Goal: Check status: Check status

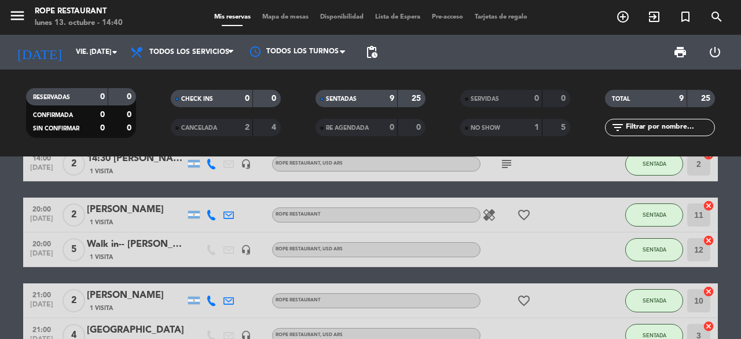
scroll to position [103, 0]
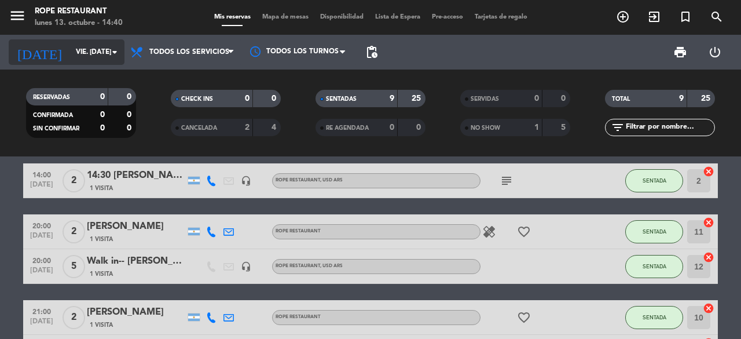
click at [110, 56] on icon "arrow_drop_down" at bounding box center [115, 52] width 14 height 14
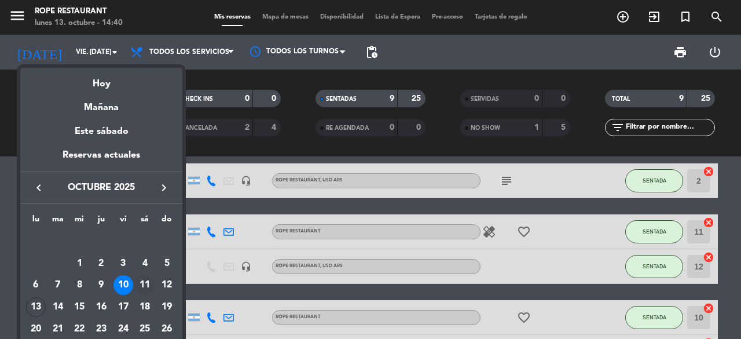
click at [140, 283] on div "11" at bounding box center [145, 285] width 20 height 20
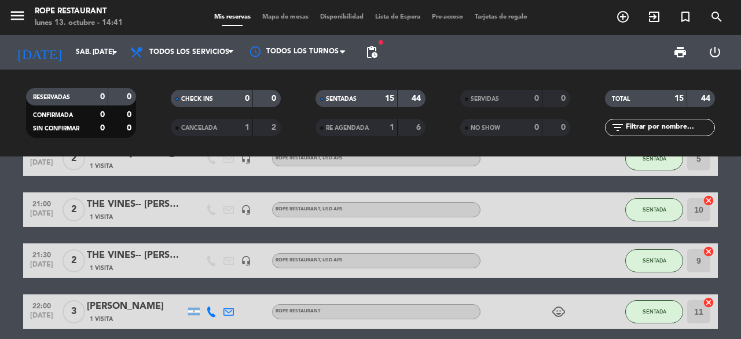
scroll to position [521, 0]
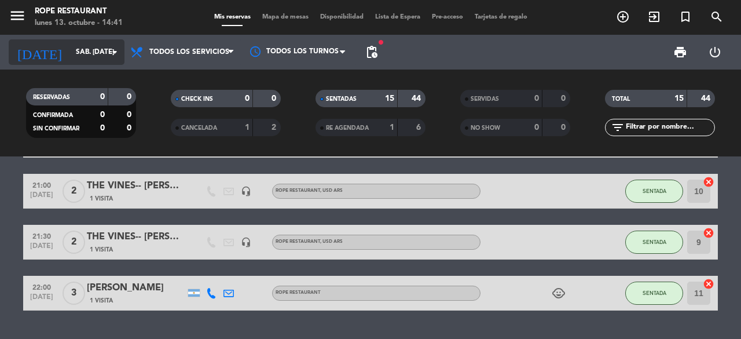
click at [119, 52] on icon "arrow_drop_down" at bounding box center [115, 52] width 14 height 14
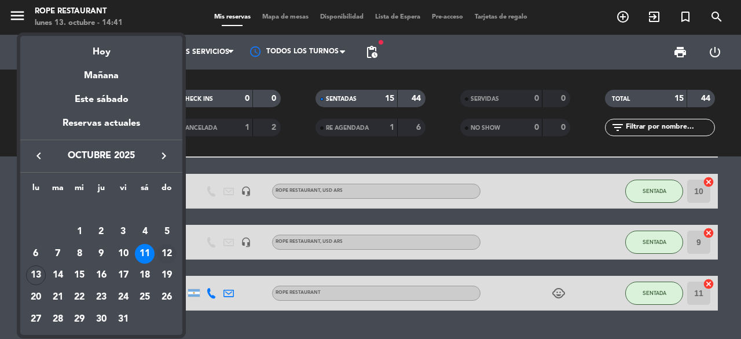
click at [163, 255] on div "12" at bounding box center [167, 254] width 20 height 20
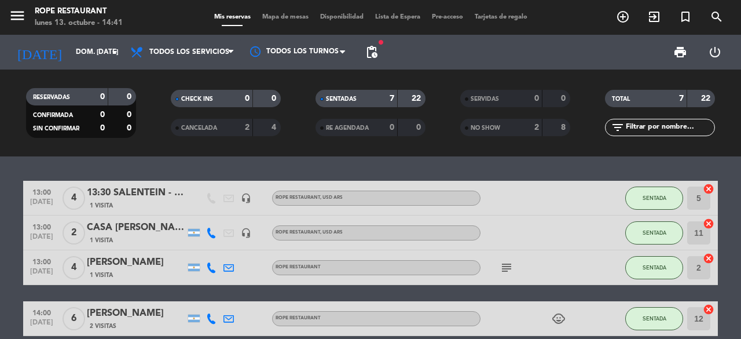
scroll to position [174, 0]
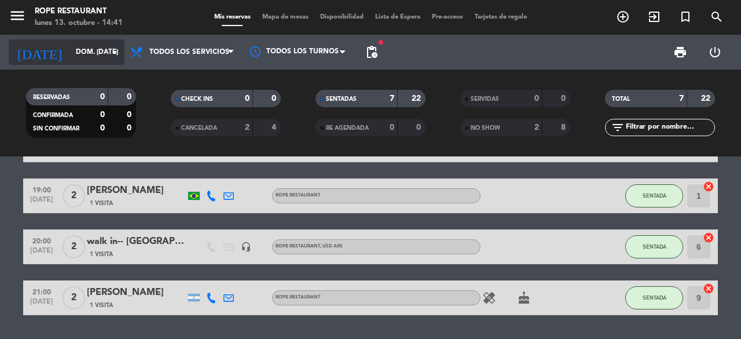
click at [109, 49] on icon "arrow_drop_down" at bounding box center [115, 52] width 14 height 14
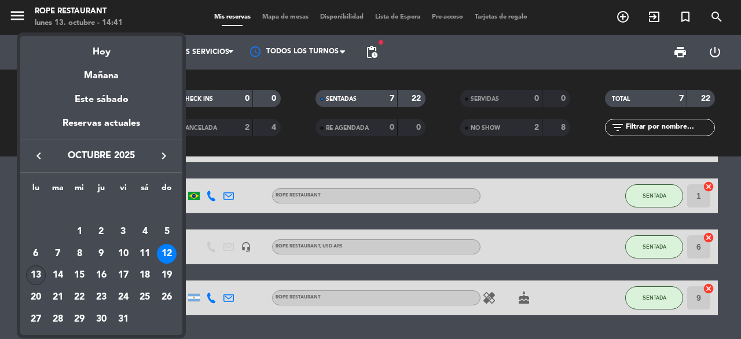
click at [32, 269] on div "13" at bounding box center [36, 275] width 20 height 20
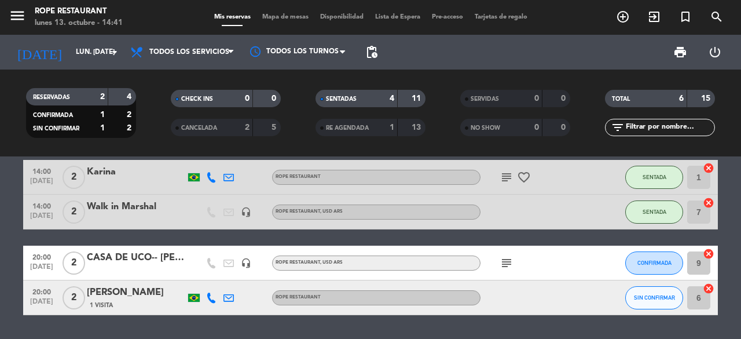
scroll to position [140, 0]
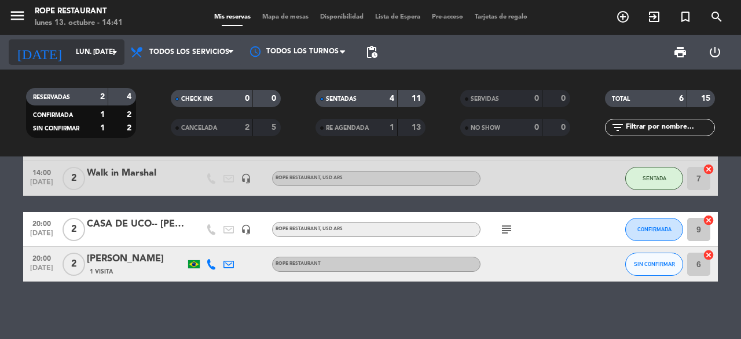
click at [108, 48] on icon "arrow_drop_down" at bounding box center [115, 52] width 14 height 14
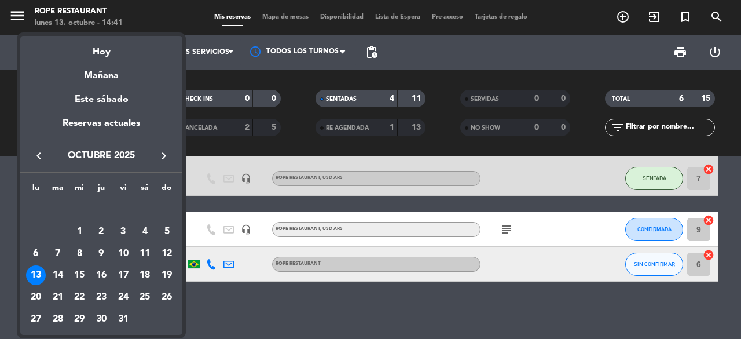
click at [60, 273] on div "14" at bounding box center [58, 275] width 20 height 20
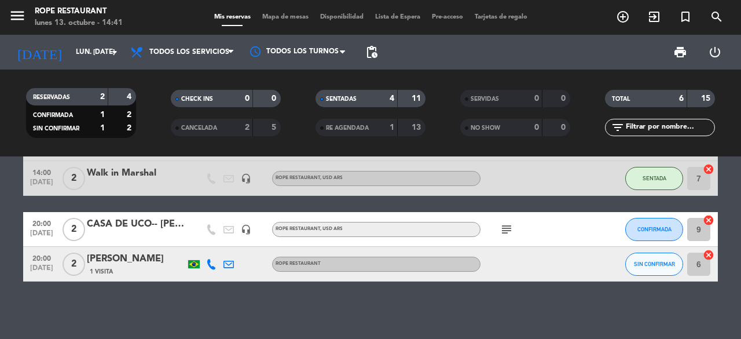
type input "[DATE] oct."
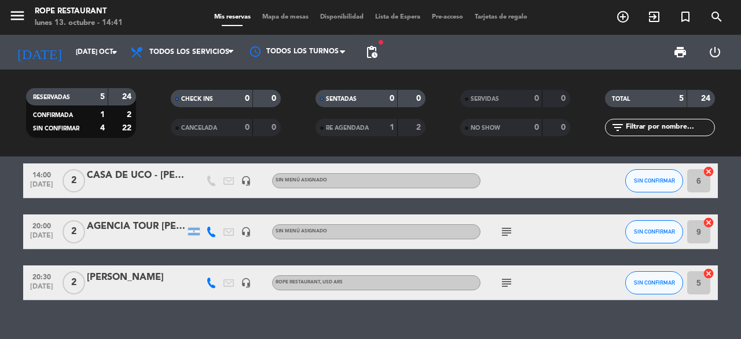
scroll to position [138, 0]
